Goal: Task Accomplishment & Management: Use online tool/utility

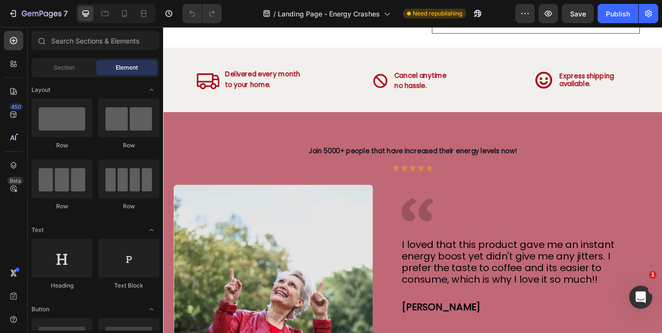
scroll to position [1901, 0]
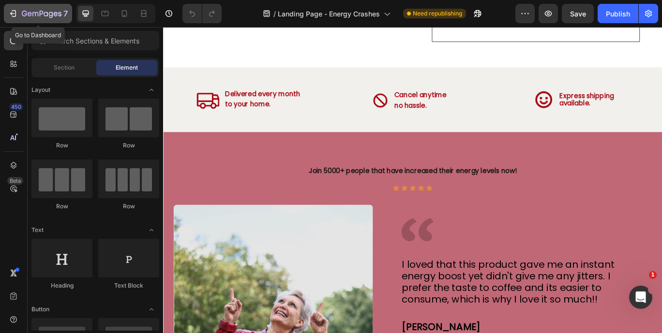
click at [40, 13] on icon "button" at bounding box center [42, 14] width 4 height 6
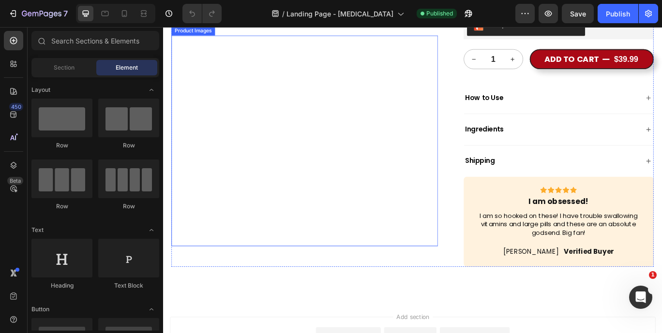
scroll to position [2858, 0]
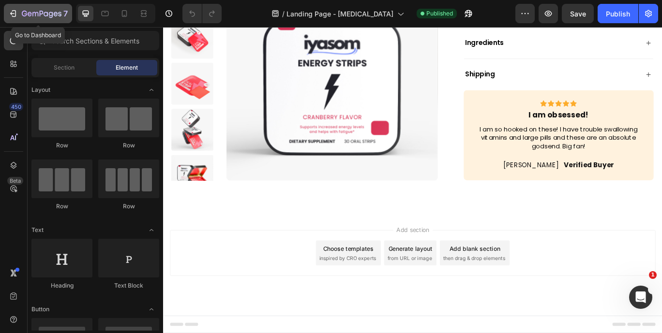
click at [18, 19] on div "7" at bounding box center [37, 14] width 59 height 12
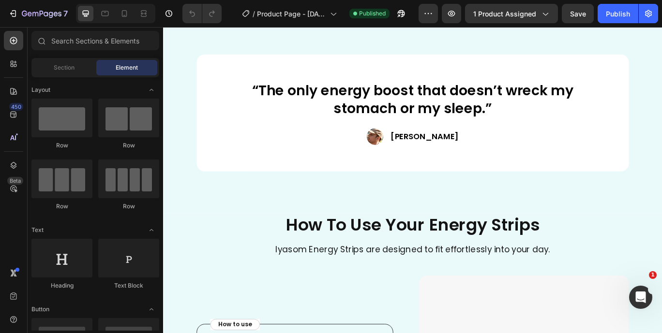
scroll to position [2325, 0]
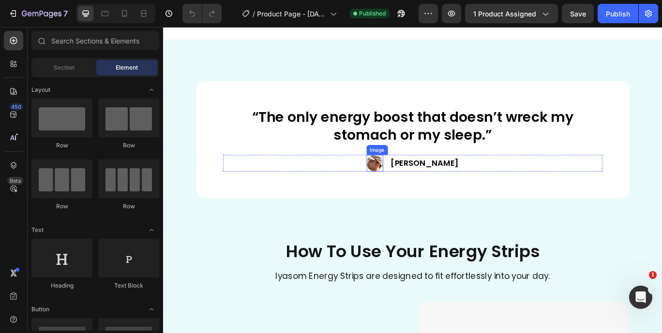
click at [419, 190] on img at bounding box center [408, 185] width 19 height 19
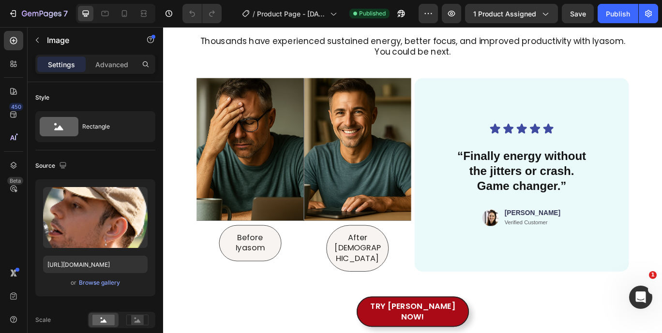
scroll to position [2965, 0]
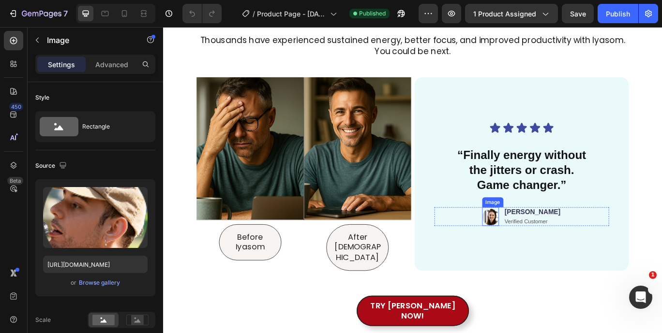
click at [553, 246] on img at bounding box center [543, 248] width 19 height 22
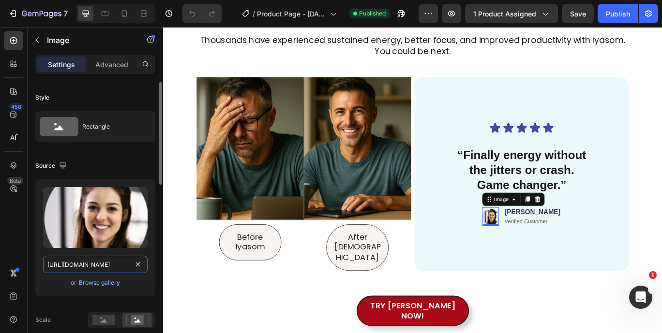
click at [111, 266] on input "https://cdn.shopify.com/s/files/1/0810/9519/6995/files/gempages_574431715968156…" at bounding box center [95, 264] width 104 height 17
